Goal: Task Accomplishment & Management: Manage account settings

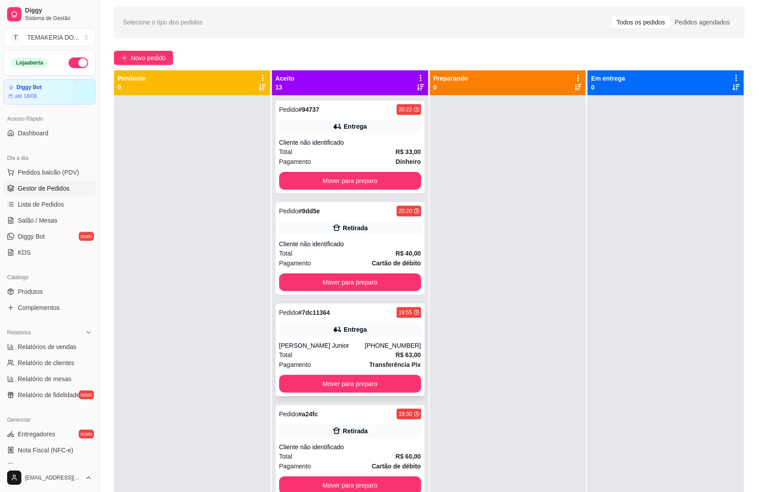
scroll to position [3, 0]
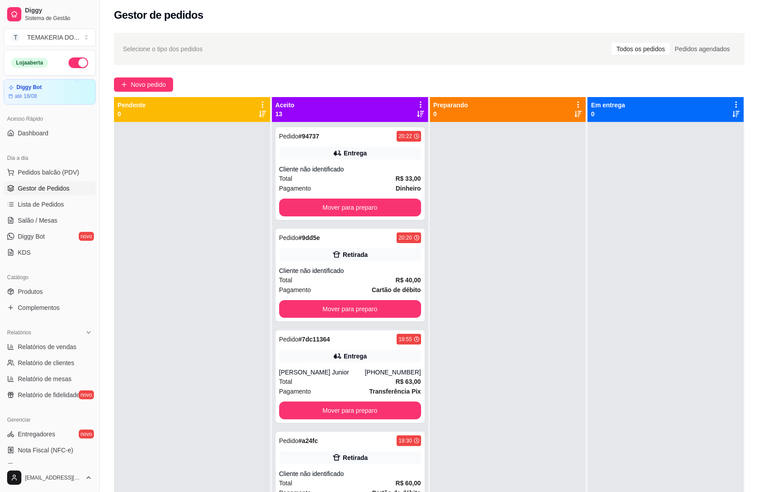
click at [69, 62] on button "button" at bounding box center [79, 62] width 20 height 11
click at [313, 207] on button "Mover para preparo" at bounding box center [350, 207] width 138 height 17
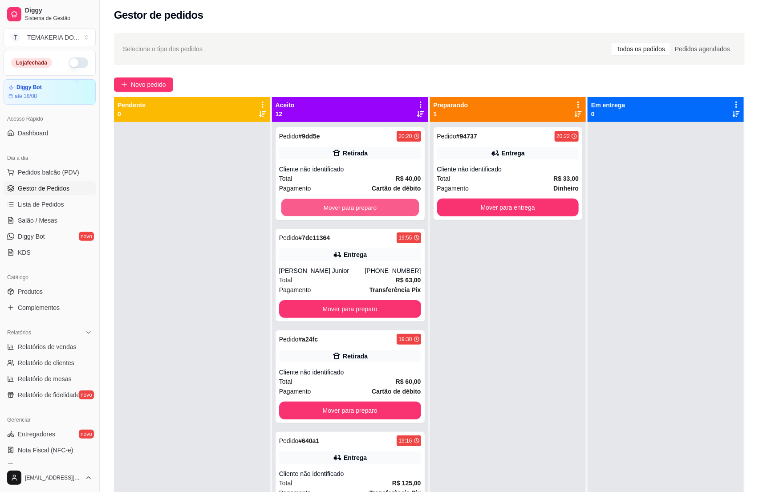
click at [347, 206] on button "Mover para preparo" at bounding box center [350, 207] width 138 height 17
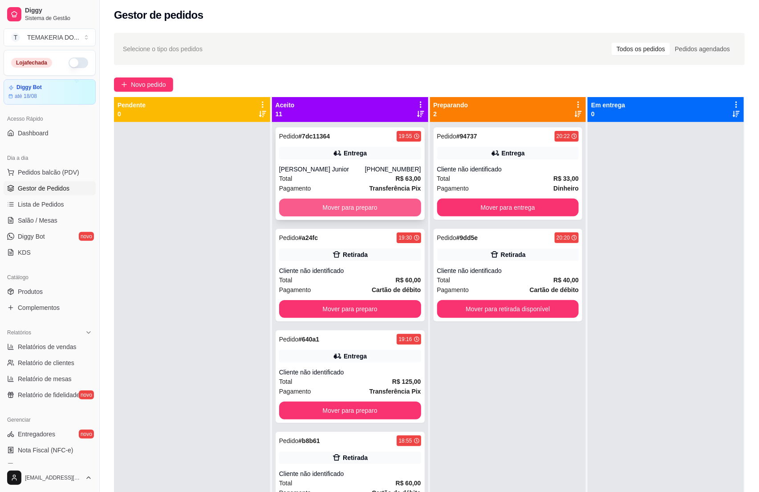
click at [357, 206] on button "Mover para preparo" at bounding box center [350, 208] width 142 height 18
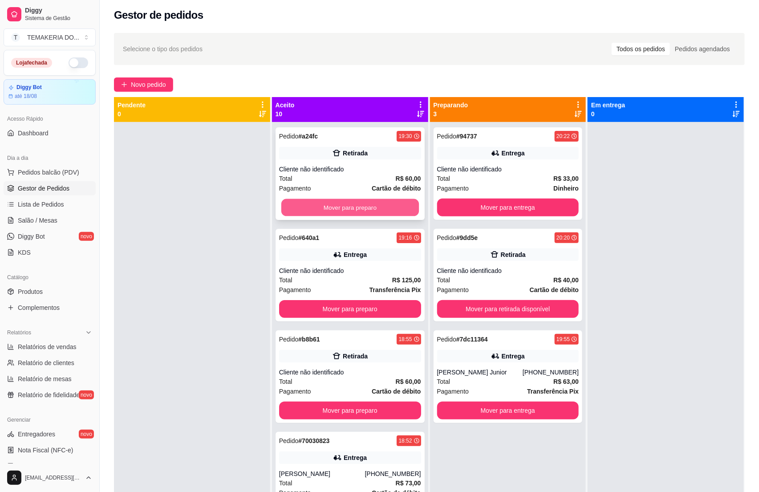
click at [368, 206] on button "Mover para preparo" at bounding box center [350, 207] width 138 height 17
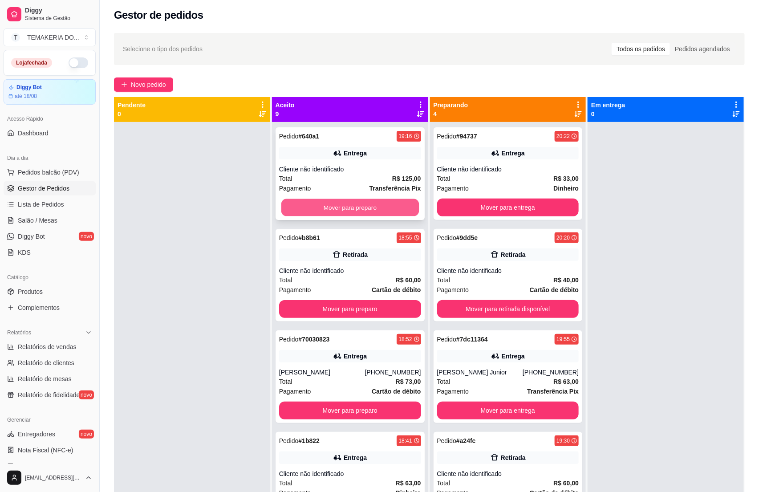
click at [373, 206] on button "Mover para preparo" at bounding box center [350, 207] width 138 height 17
click at [387, 206] on button "Mover para preparo" at bounding box center [350, 208] width 142 height 18
click at [387, 206] on button "Mover para preparo" at bounding box center [350, 207] width 138 height 17
click at [387, 206] on button "Mover para preparo" at bounding box center [350, 208] width 142 height 18
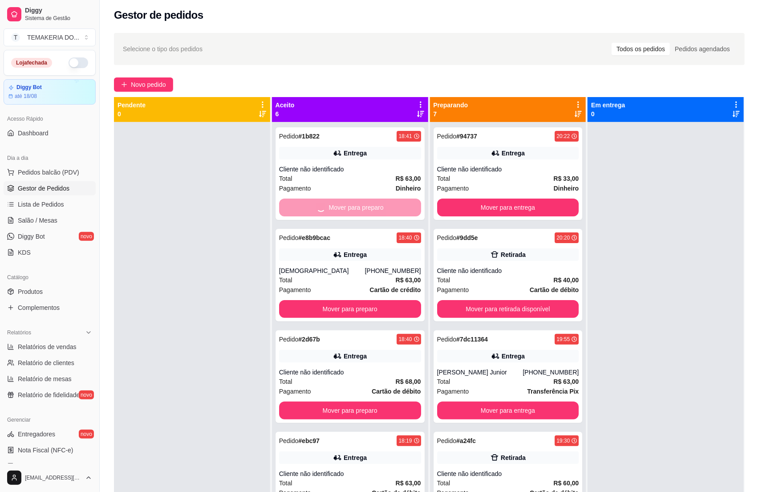
click at [387, 300] on button "Mover para preparo" at bounding box center [350, 309] width 142 height 18
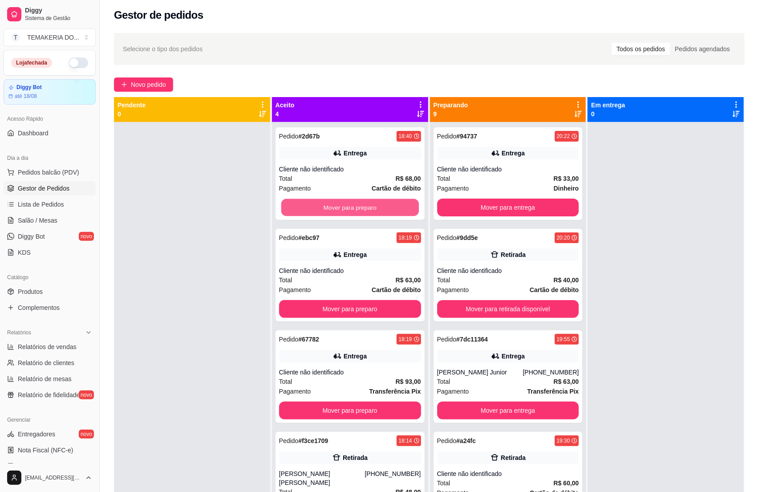
click at [387, 206] on button "Mover para preparo" at bounding box center [350, 207] width 138 height 17
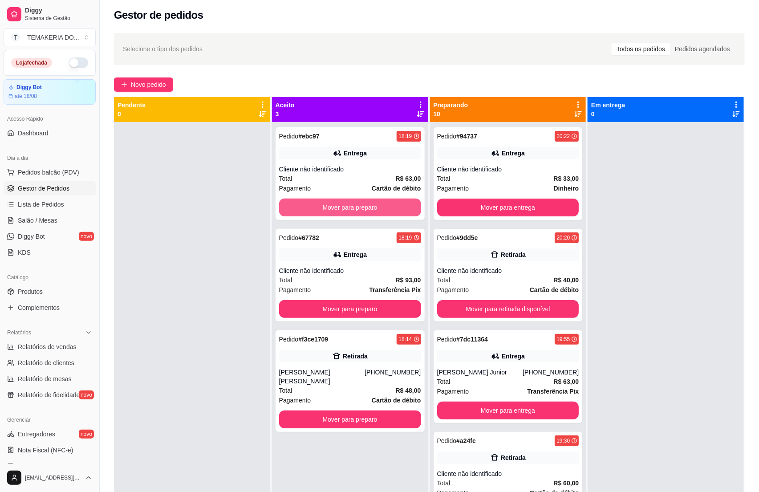
click at [387, 206] on button "Mover para preparo" at bounding box center [350, 208] width 142 height 18
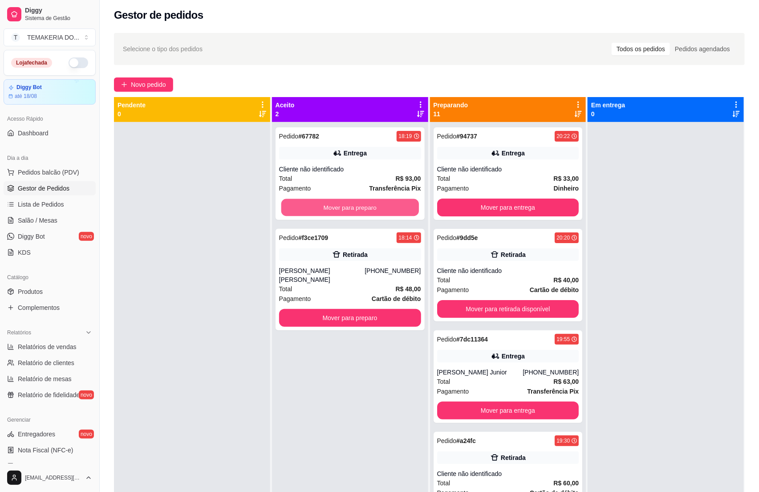
click at [388, 206] on button "Mover para preparo" at bounding box center [350, 207] width 138 height 17
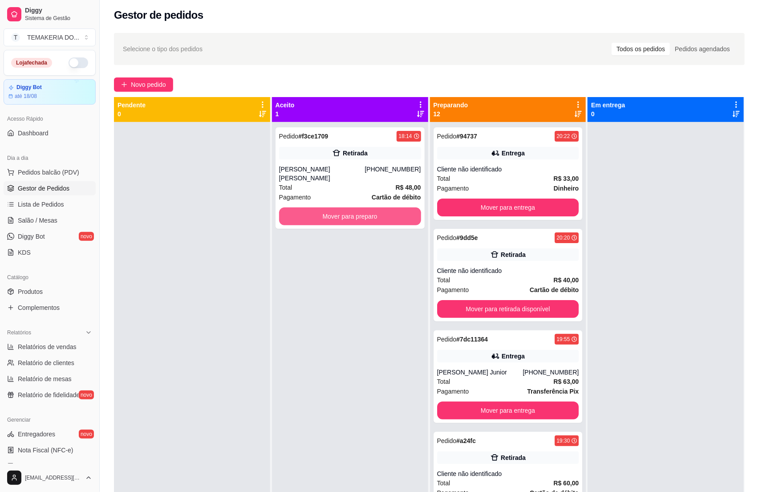
click at [390, 208] on button "Mover para preparo" at bounding box center [350, 217] width 142 height 18
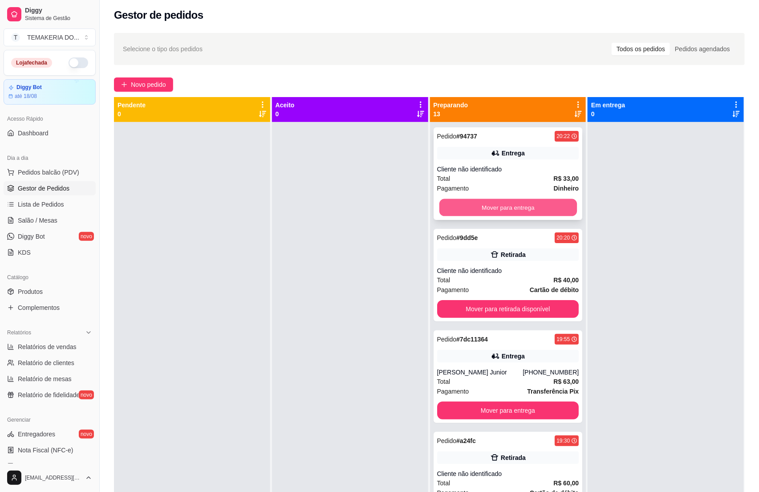
click at [457, 207] on button "Mover para entrega" at bounding box center [508, 207] width 138 height 17
click at [498, 300] on button "Mover para retirada disponível" at bounding box center [508, 309] width 142 height 18
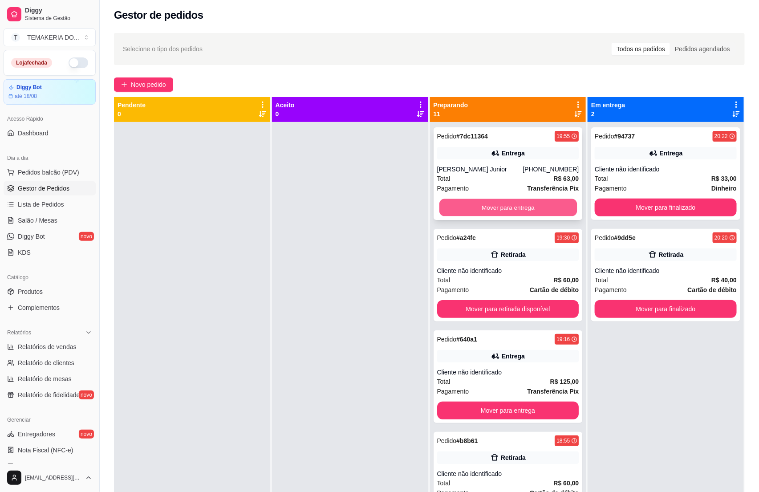
click at [519, 210] on button "Mover para entrega" at bounding box center [508, 207] width 138 height 17
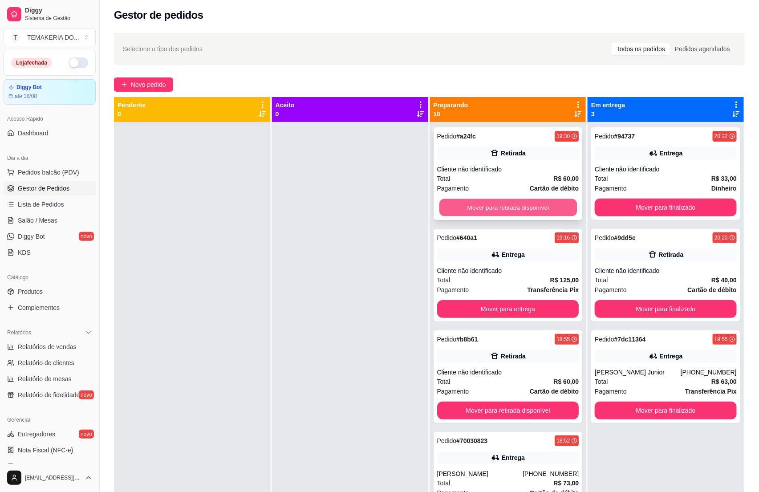
click at [528, 210] on button "Mover para retirada disponível" at bounding box center [508, 207] width 138 height 17
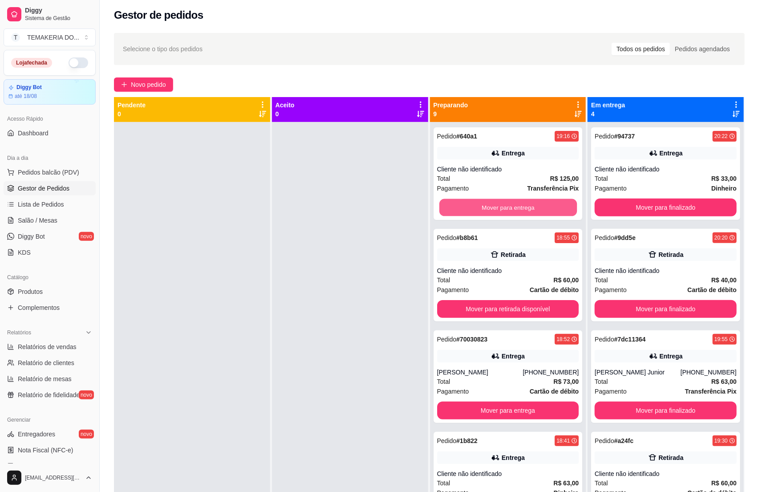
click at [534, 210] on button "Mover para entrega" at bounding box center [508, 207] width 138 height 17
click at [534, 210] on button "Mover para retirada disponível" at bounding box center [508, 207] width 138 height 17
click at [534, 211] on button "Mover para entrega" at bounding box center [508, 207] width 138 height 17
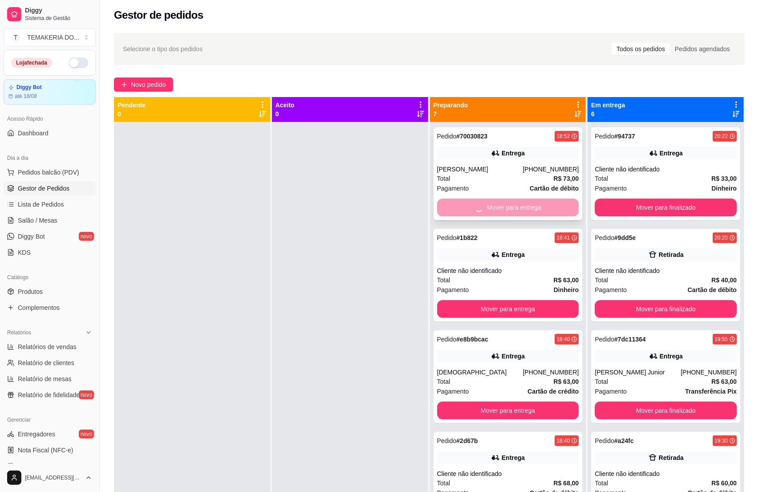
click at [534, 300] on button "Mover para entrega" at bounding box center [508, 309] width 142 height 18
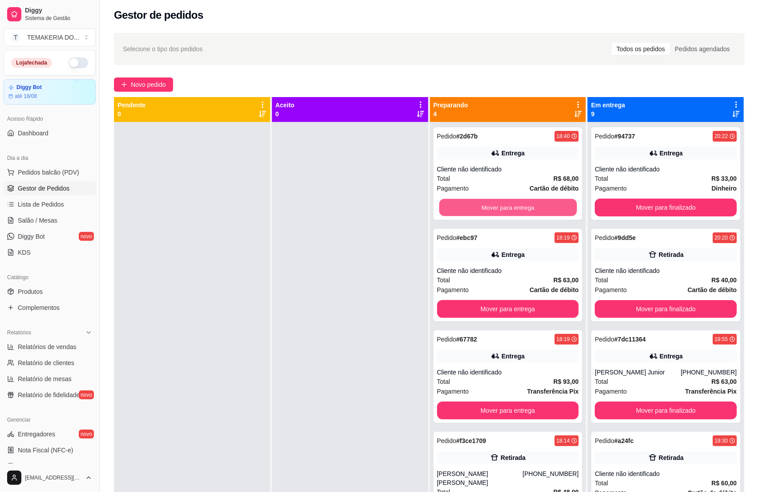
click at [534, 211] on button "Mover para entrega" at bounding box center [508, 207] width 138 height 17
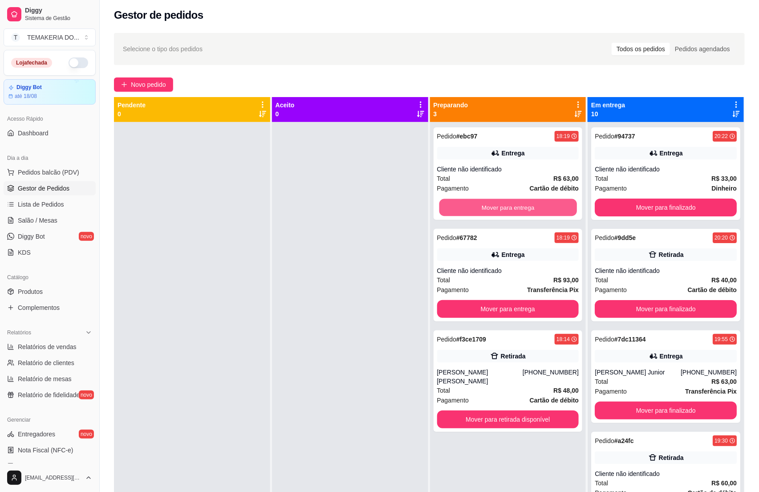
click at [534, 211] on button "Mover para entrega" at bounding box center [508, 207] width 138 height 17
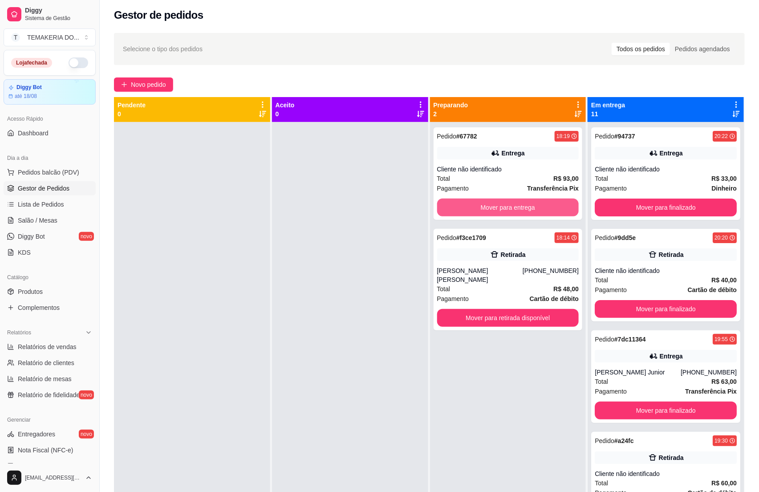
click at [534, 211] on button "Mover para entrega" at bounding box center [508, 208] width 142 height 18
click at [534, 309] on button "Mover para retirada disponível" at bounding box center [508, 318] width 142 height 18
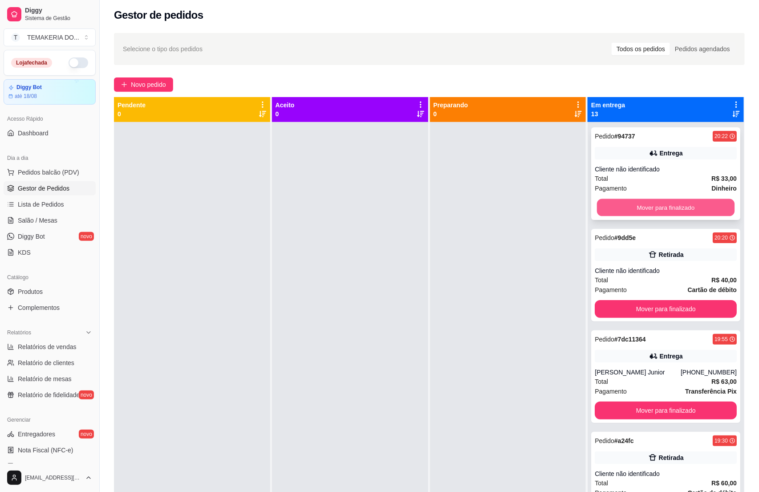
click at [606, 208] on button "Mover para finalizado" at bounding box center [666, 207] width 138 height 17
click at [606, 208] on button "Mover para finalizado" at bounding box center [666, 208] width 142 height 18
click at [621, 207] on button "Mover para finalizado" at bounding box center [666, 208] width 142 height 18
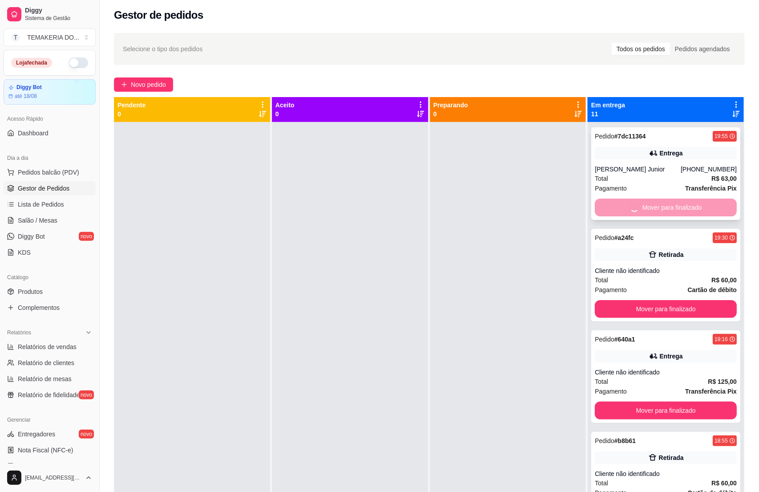
click at [625, 300] on button "Mover para finalizado" at bounding box center [666, 309] width 142 height 18
click at [633, 300] on button "Mover para finalizado" at bounding box center [666, 309] width 142 height 18
click at [644, 300] on button "Mover para finalizado" at bounding box center [666, 309] width 142 height 18
click at [645, 300] on button "Mover para finalizado" at bounding box center [666, 309] width 142 height 18
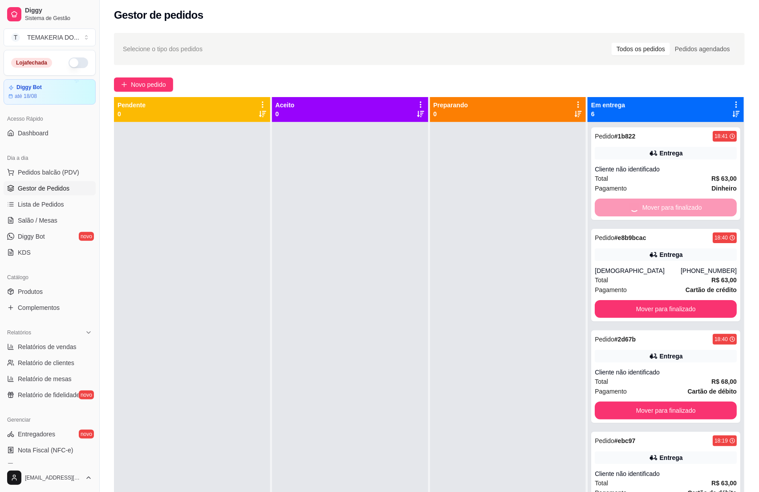
click at [645, 300] on button "Mover para finalizado" at bounding box center [666, 309] width 142 height 18
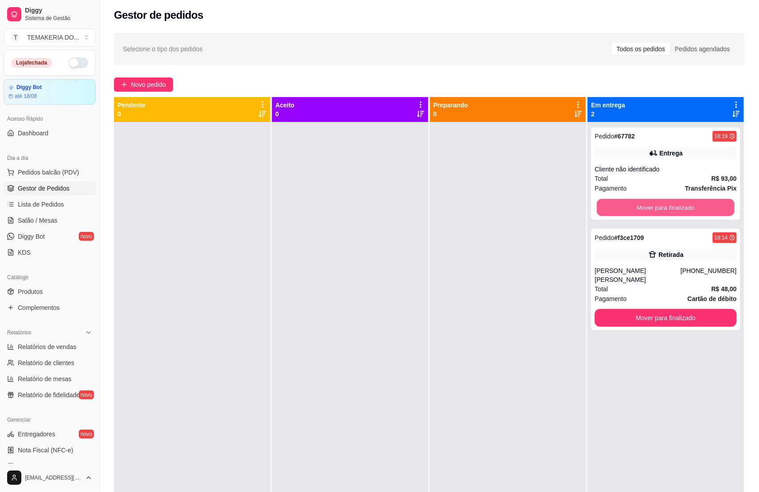
click at [645, 203] on button "Mover para finalizado" at bounding box center [666, 207] width 138 height 17
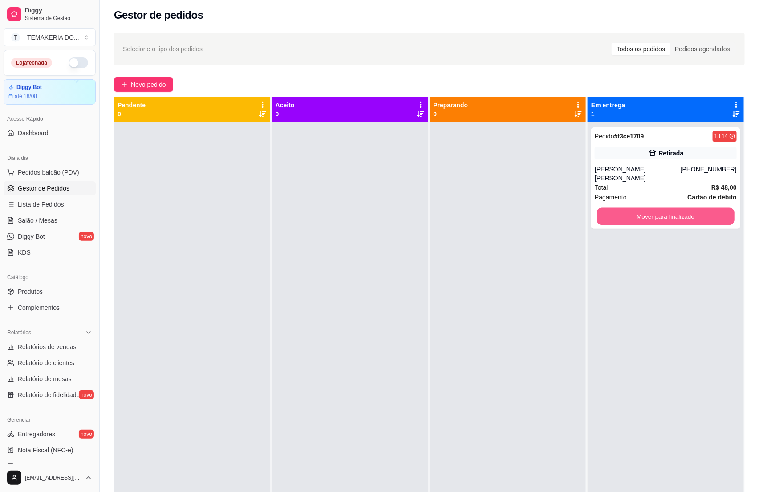
click at [645, 208] on button "Mover para finalizado" at bounding box center [666, 216] width 138 height 17
